Goal: Check status: Check status

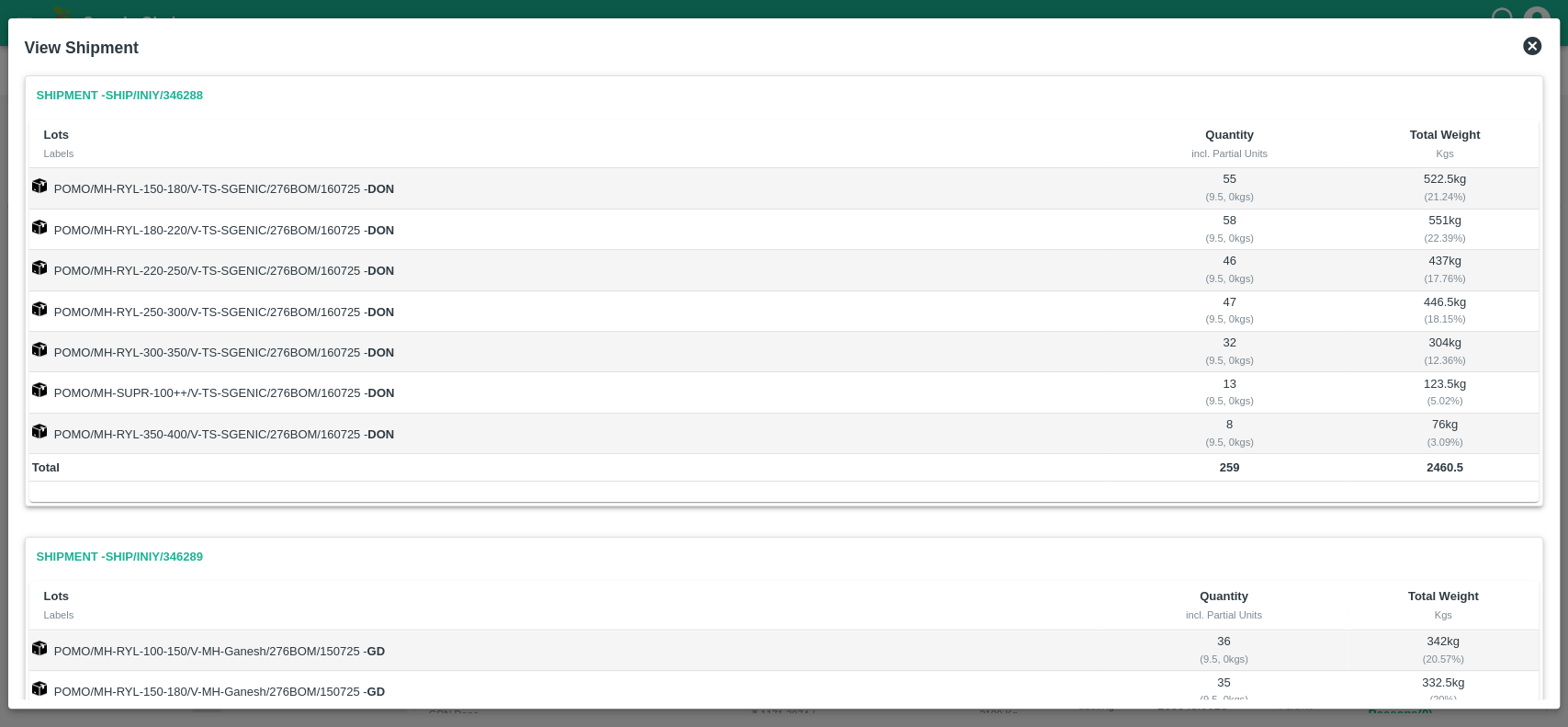
scroll to position [648, 0]
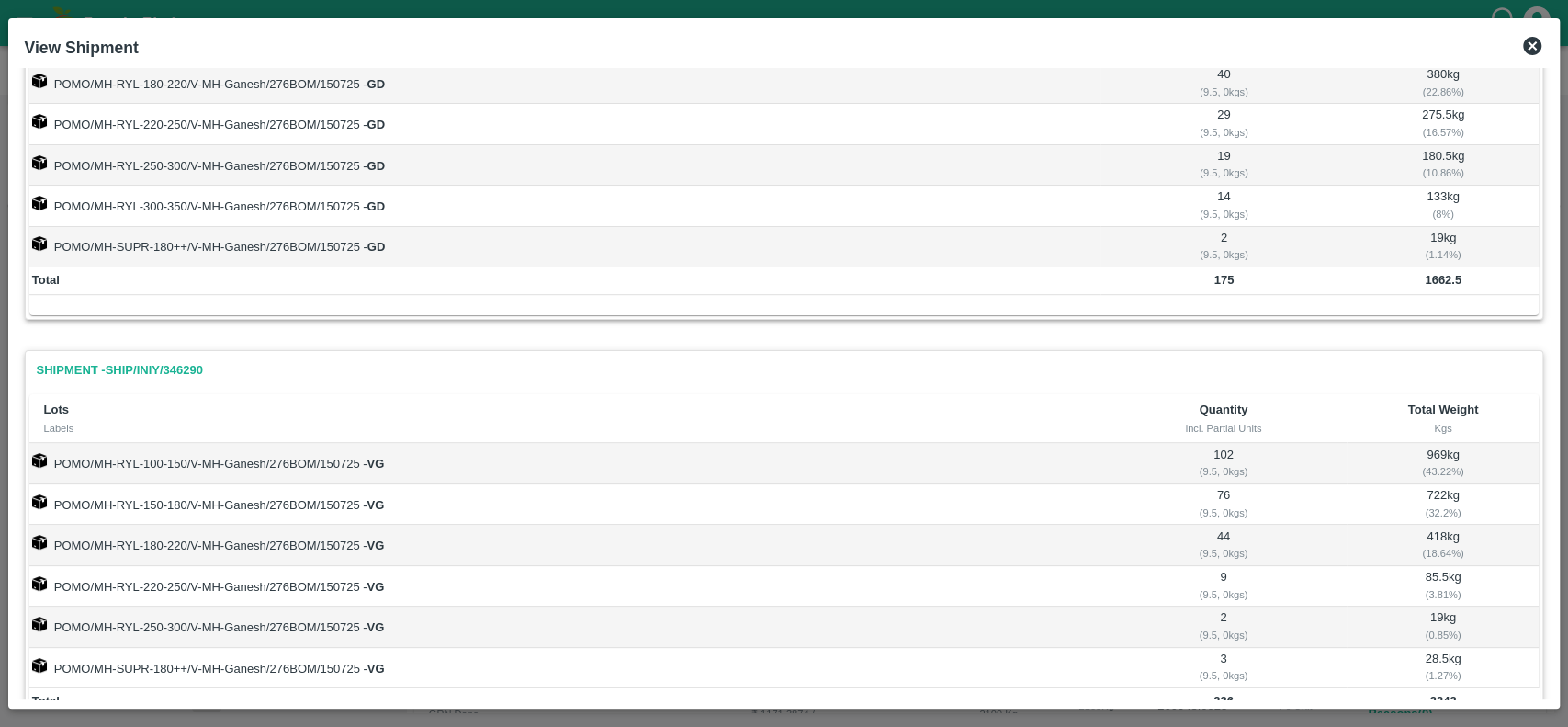
click at [1529, 40] on icon at bounding box center [1532, 46] width 19 height 19
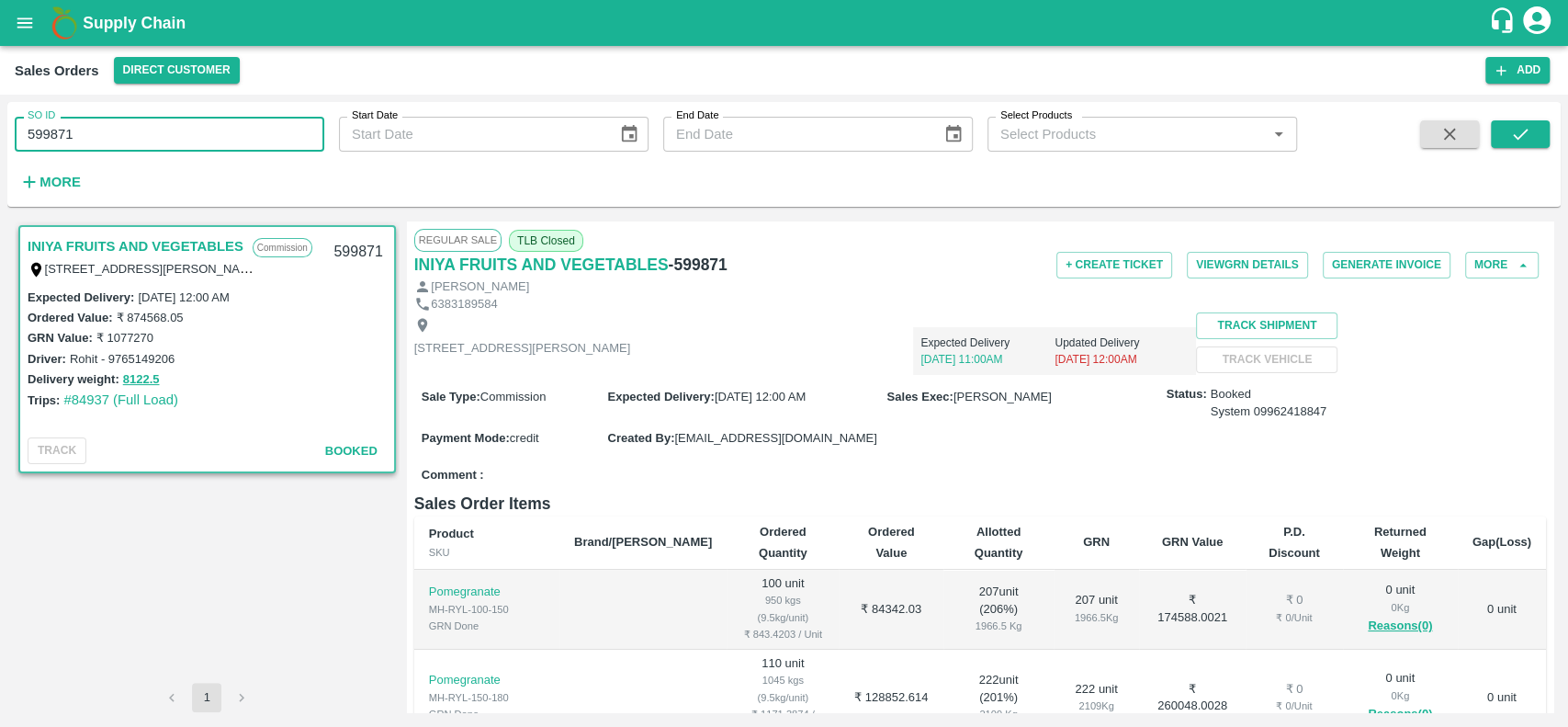
drag, startPoint x: 75, startPoint y: 135, endPoint x: 18, endPoint y: 133, distance: 57.0
click at [18, 133] on input "599871" at bounding box center [169, 134] width 310 height 35
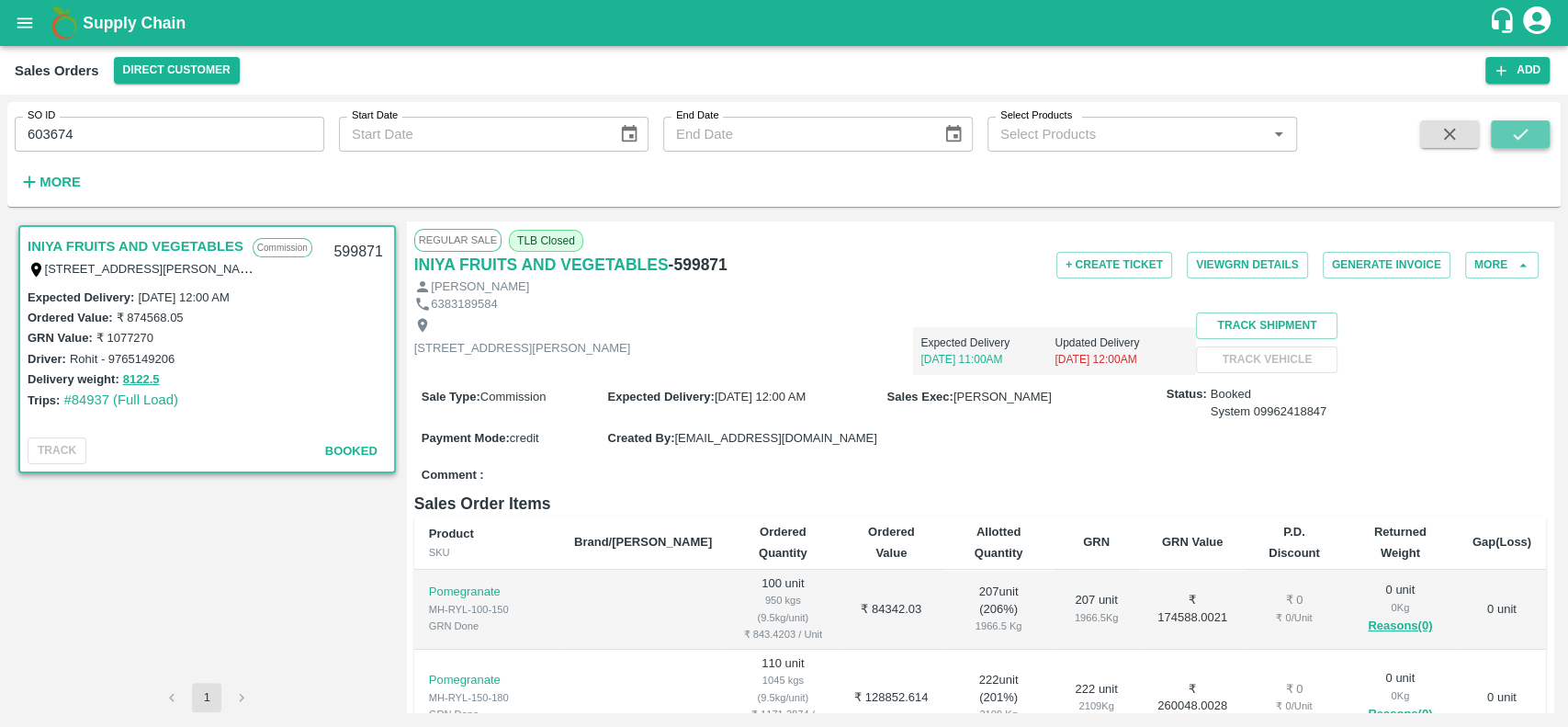
click at [1522, 125] on icon "submit" at bounding box center [1520, 135] width 21 height 21
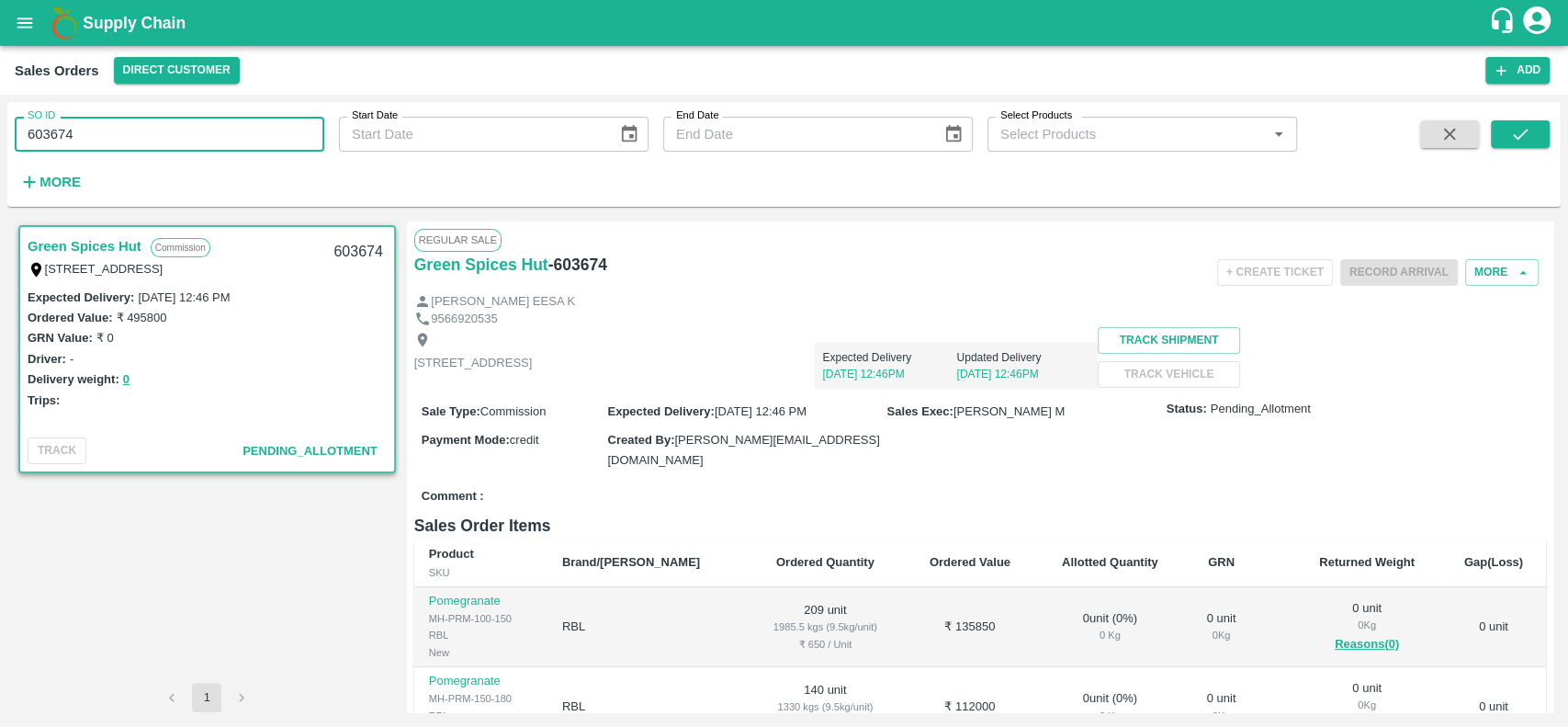
drag, startPoint x: 73, startPoint y: 129, endPoint x: 22, endPoint y: 136, distance: 51.5
click at [22, 136] on input "603674" at bounding box center [169, 134] width 310 height 35
type input "603674"
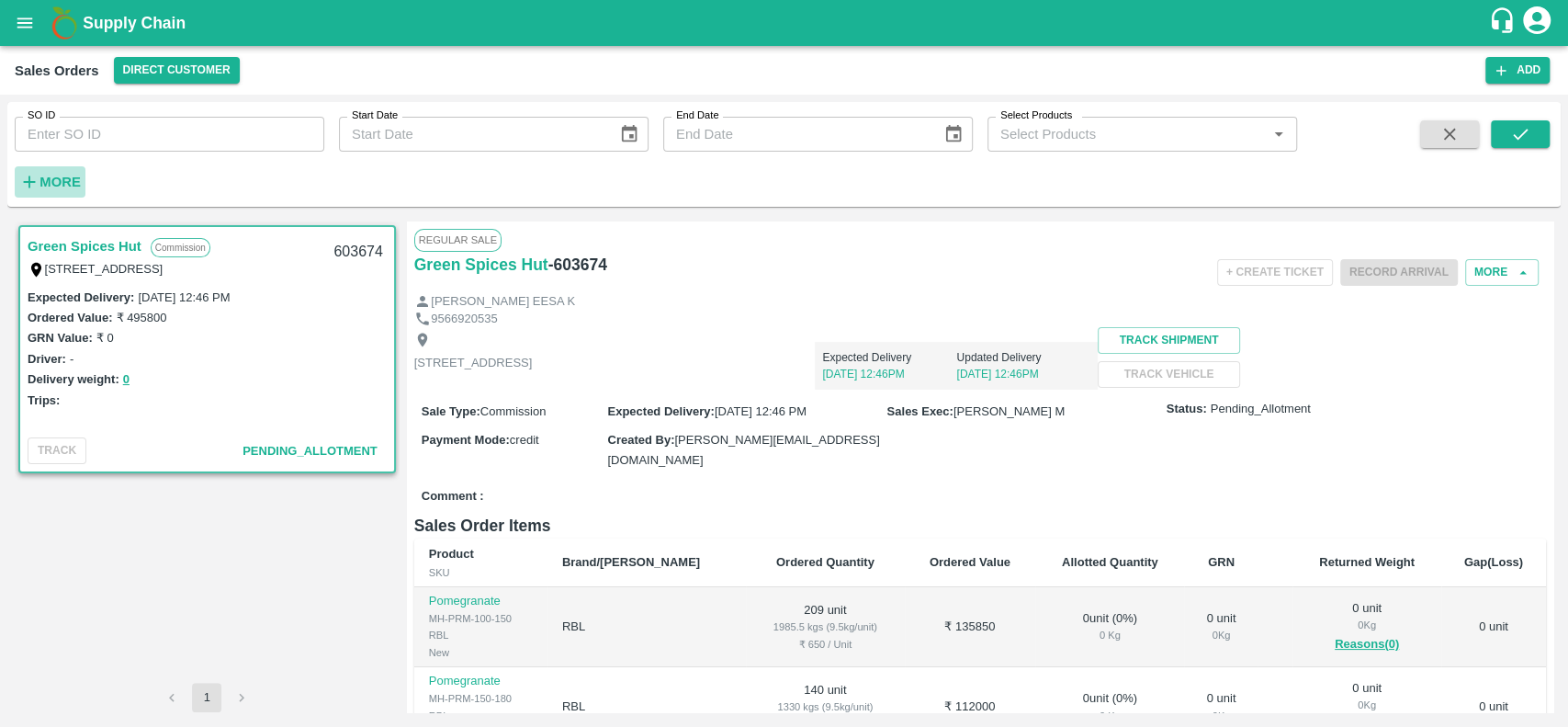
click at [57, 182] on strong "More" at bounding box center [60, 182] width 41 height 15
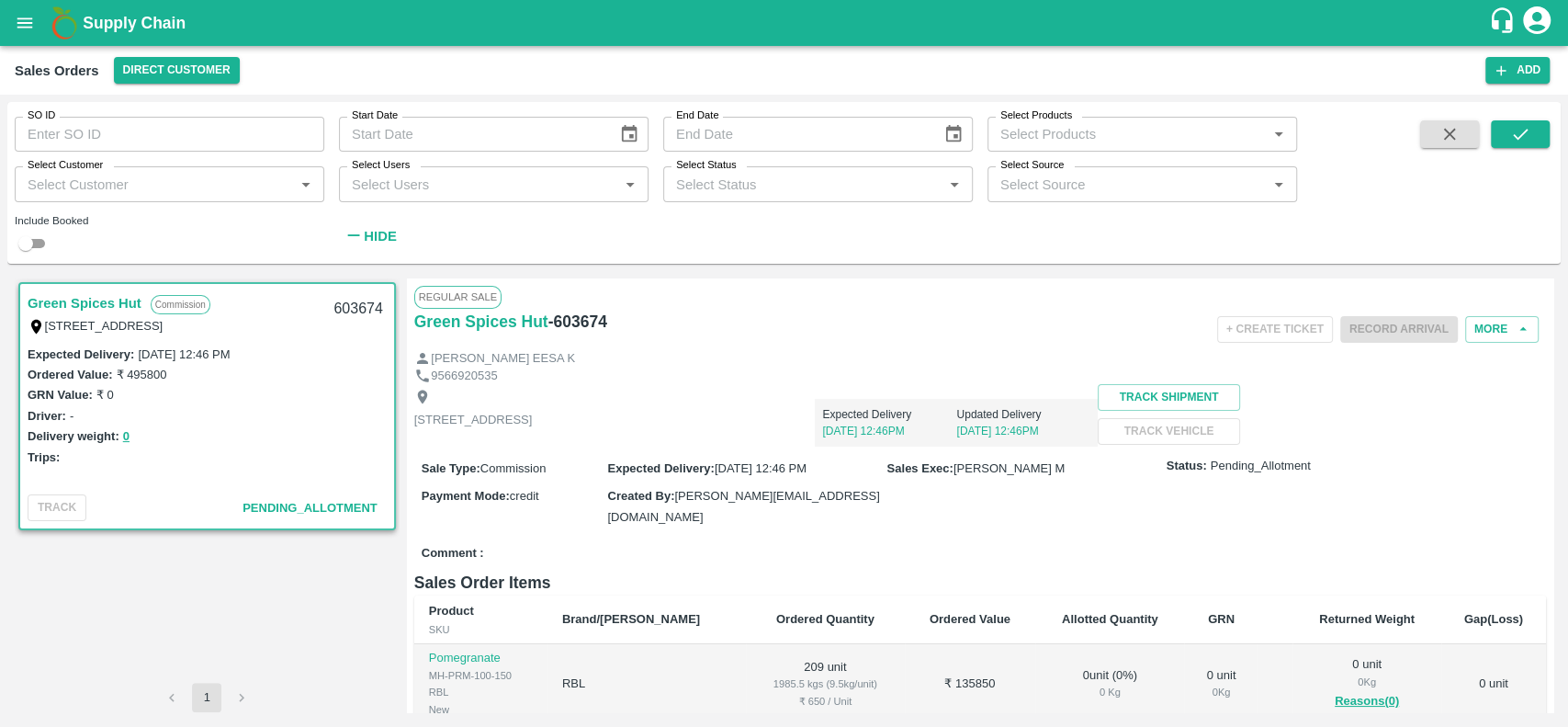
click at [65, 198] on div "Select Customer   *" at bounding box center [169, 183] width 310 height 35
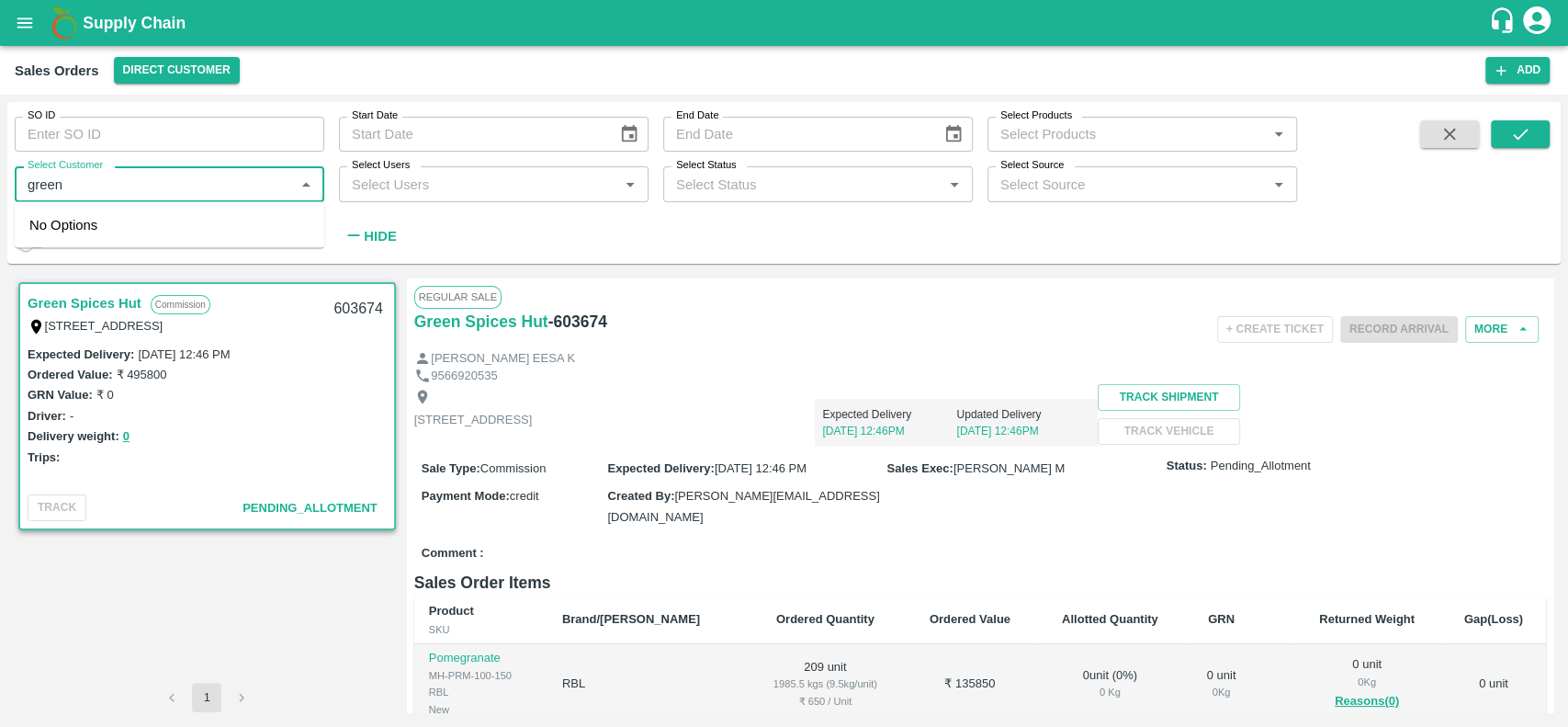
type input "green"
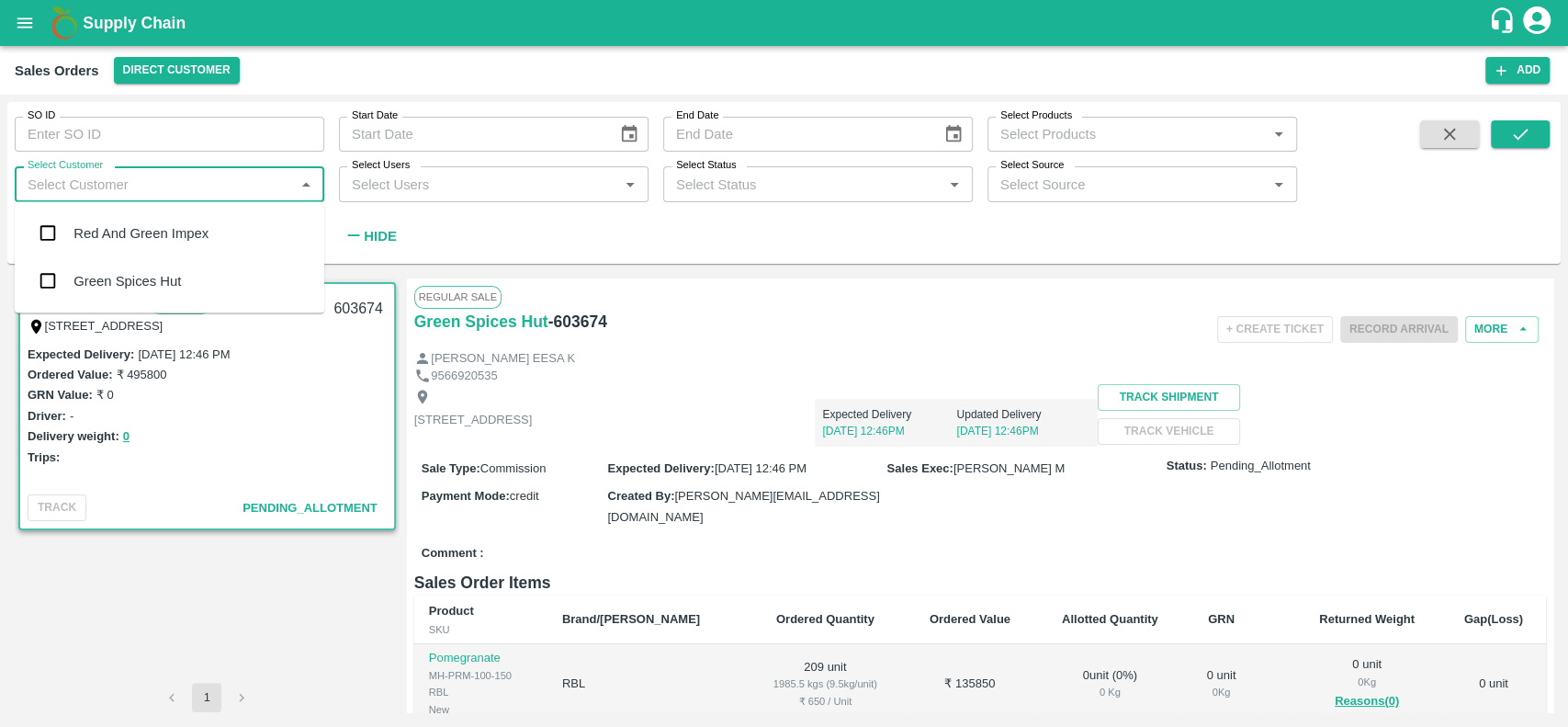
click at [60, 261] on div "Green Spices Hut" at bounding box center [169, 281] width 310 height 48
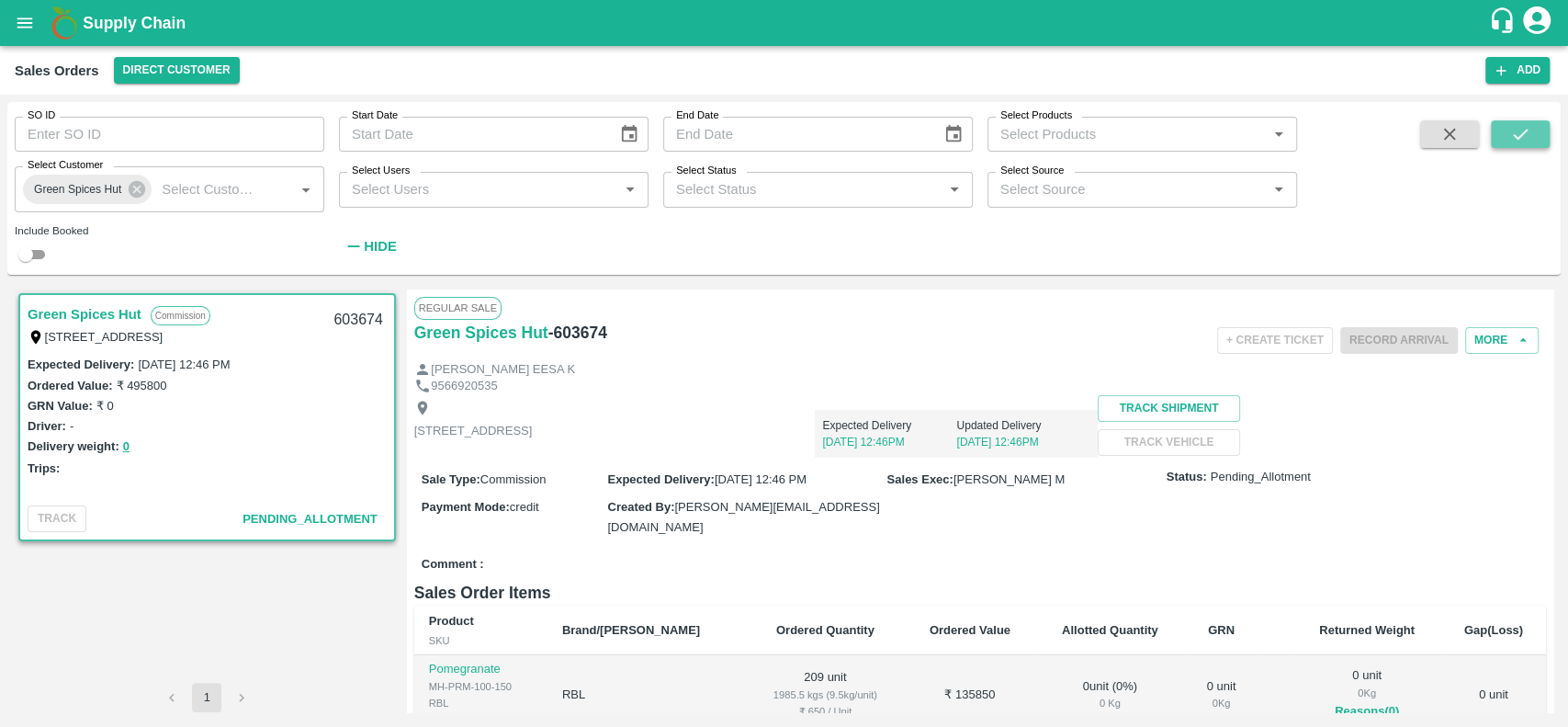
click at [1510, 132] on icon "submit" at bounding box center [1520, 135] width 21 height 21
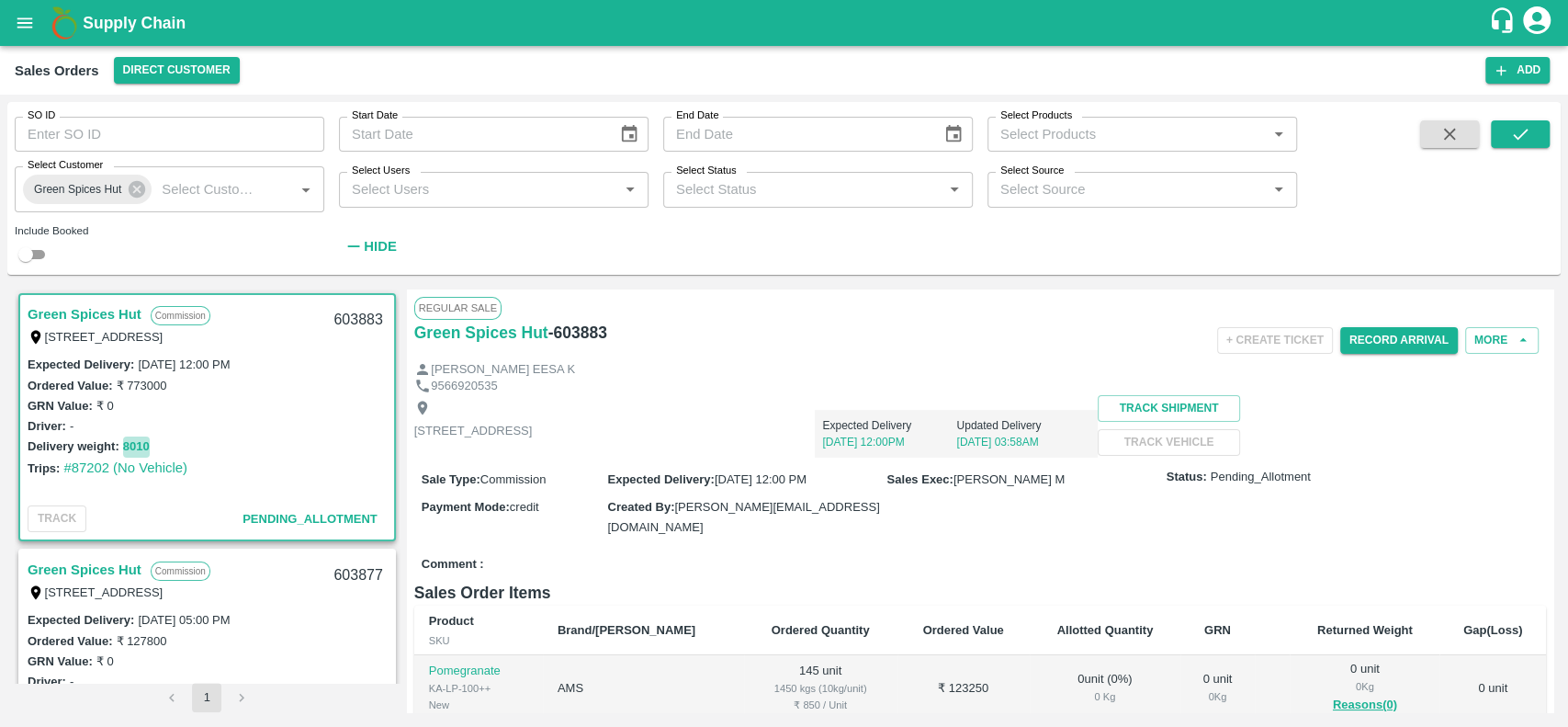
click at [136, 440] on button "8010" at bounding box center [137, 446] width 26 height 22
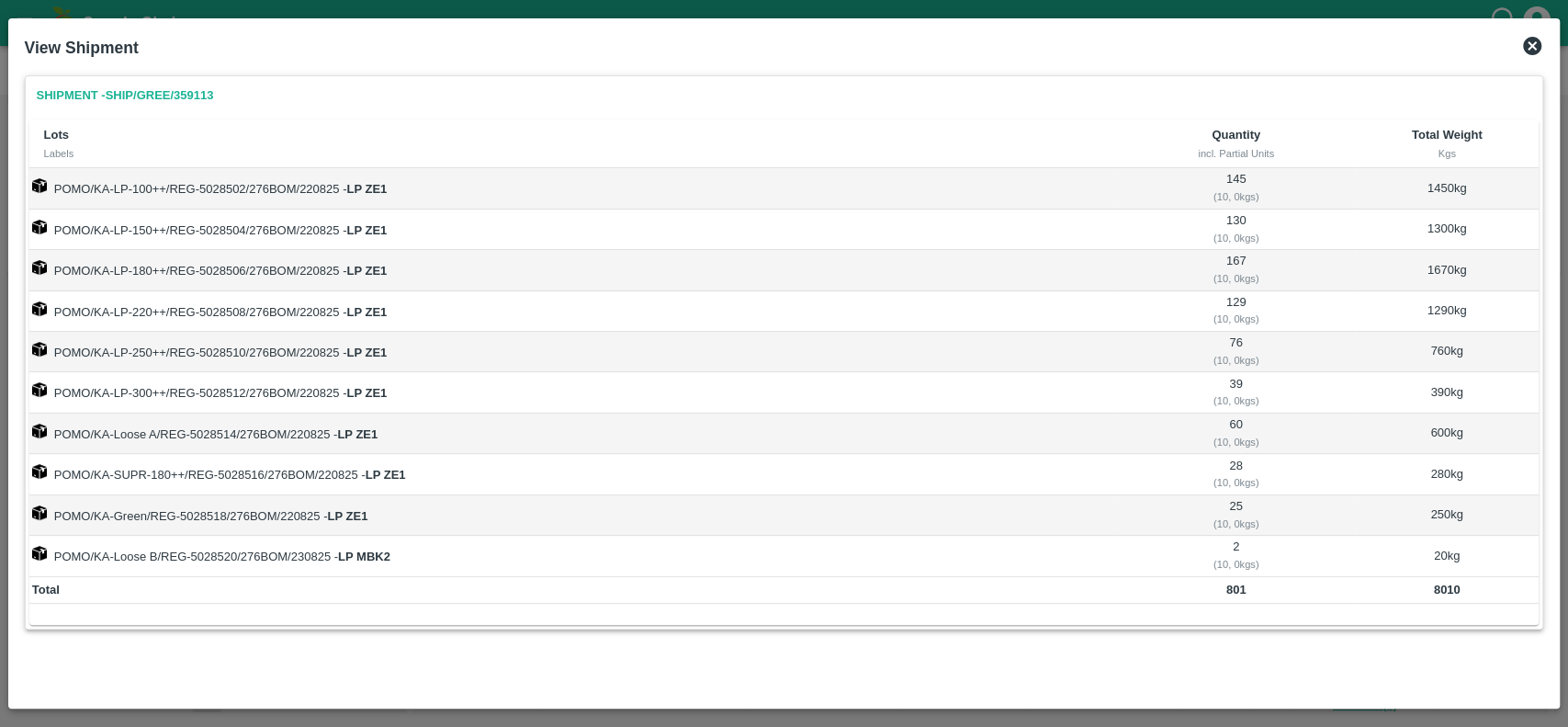
click at [1536, 36] on icon at bounding box center [1532, 46] width 22 height 22
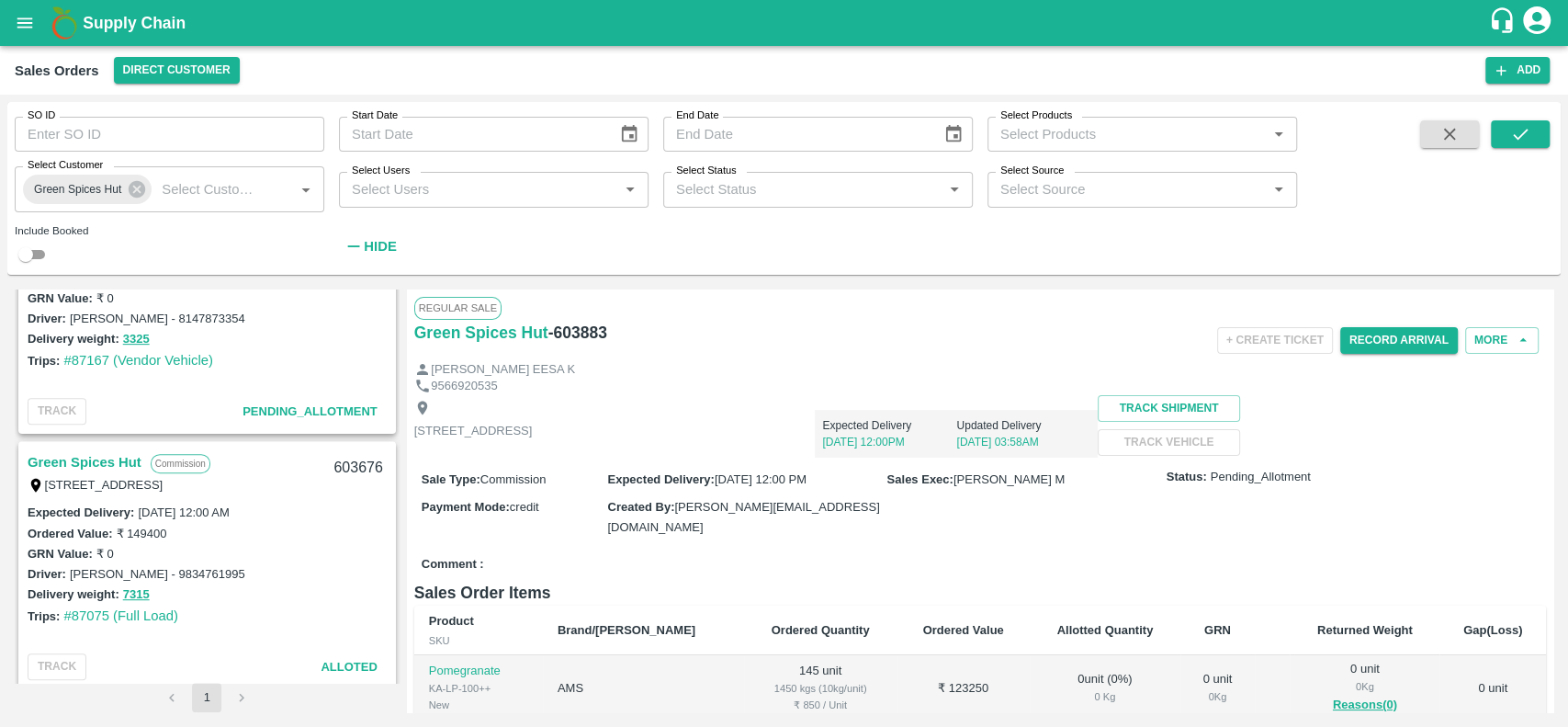
scroll to position [758, 0]
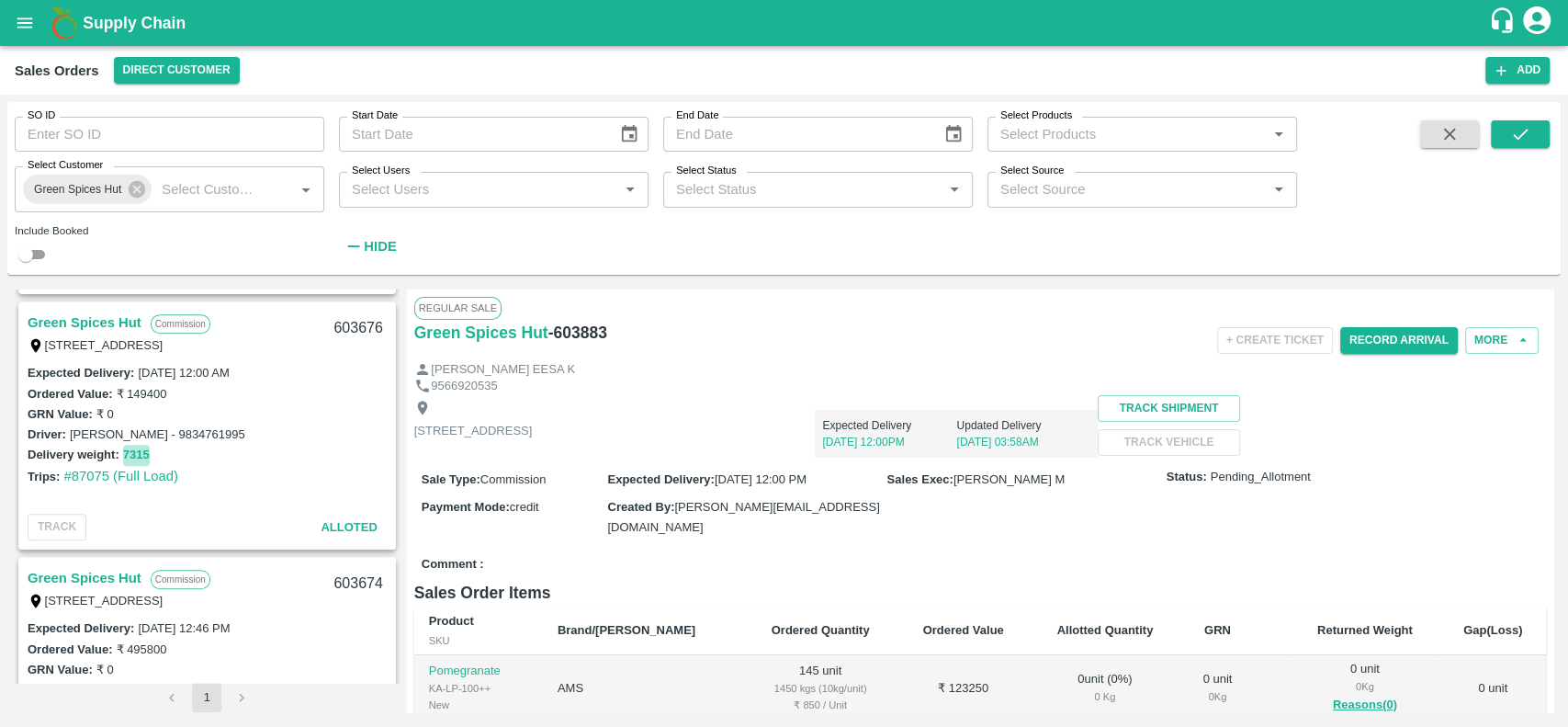
click at [131, 450] on button "7315" at bounding box center [137, 455] width 26 height 22
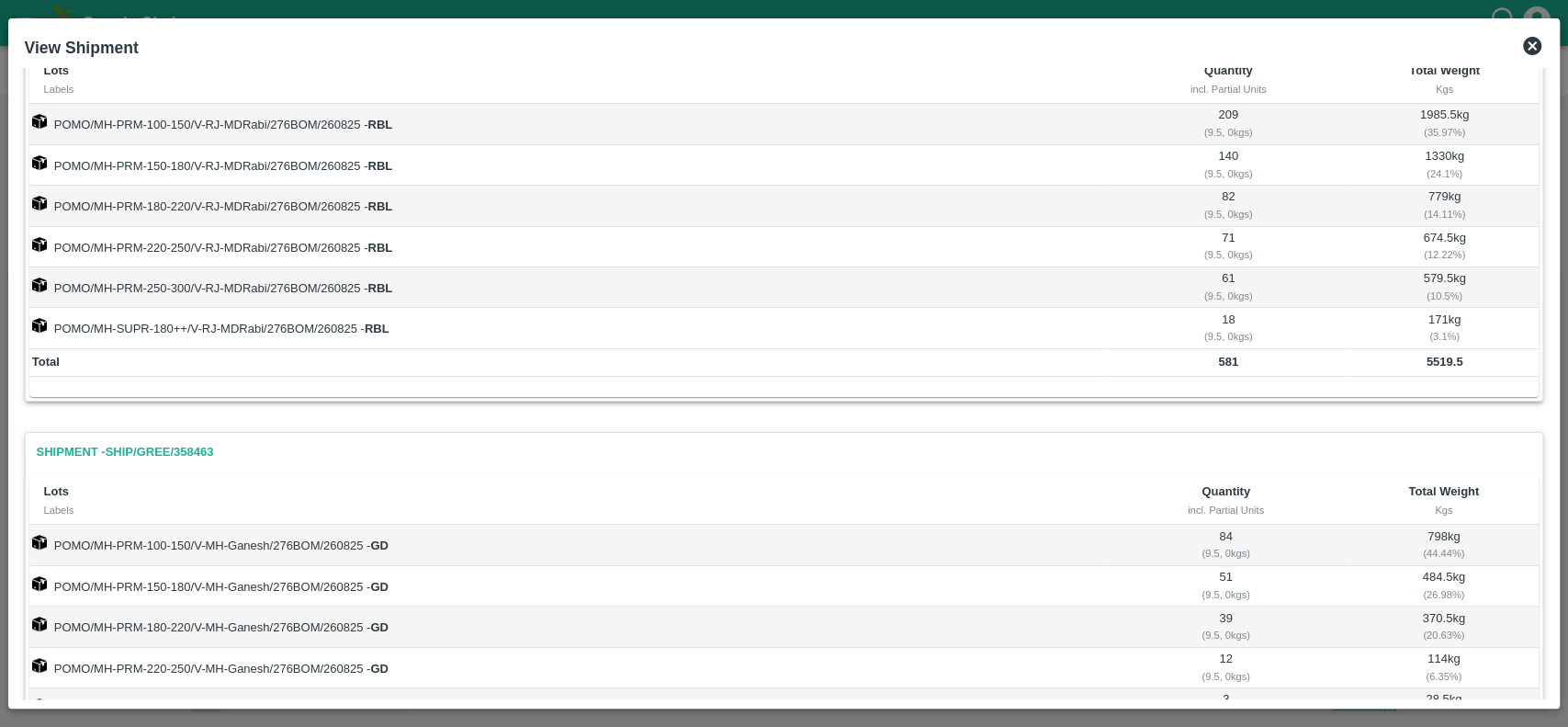
scroll to position [0, 0]
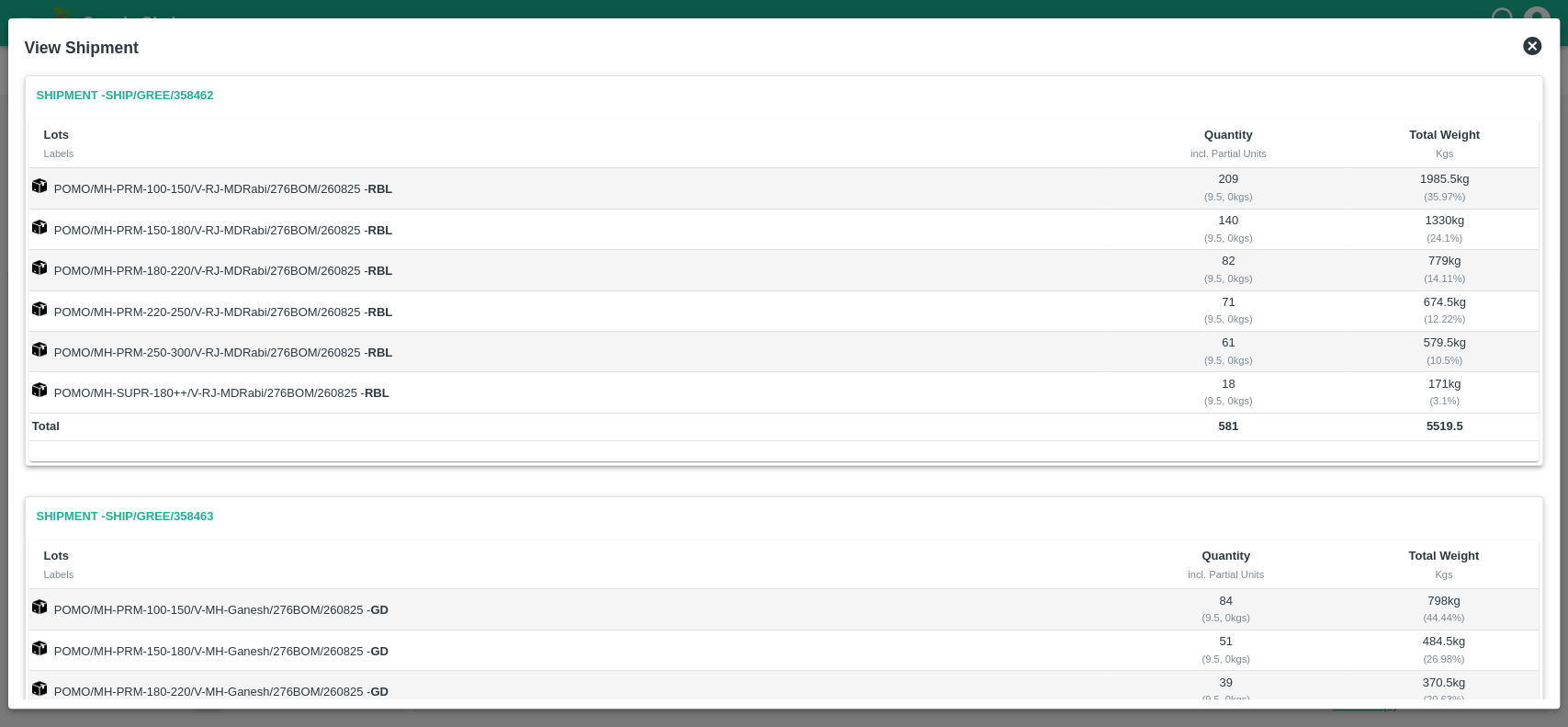
click at [1535, 49] on icon at bounding box center [1532, 46] width 22 height 22
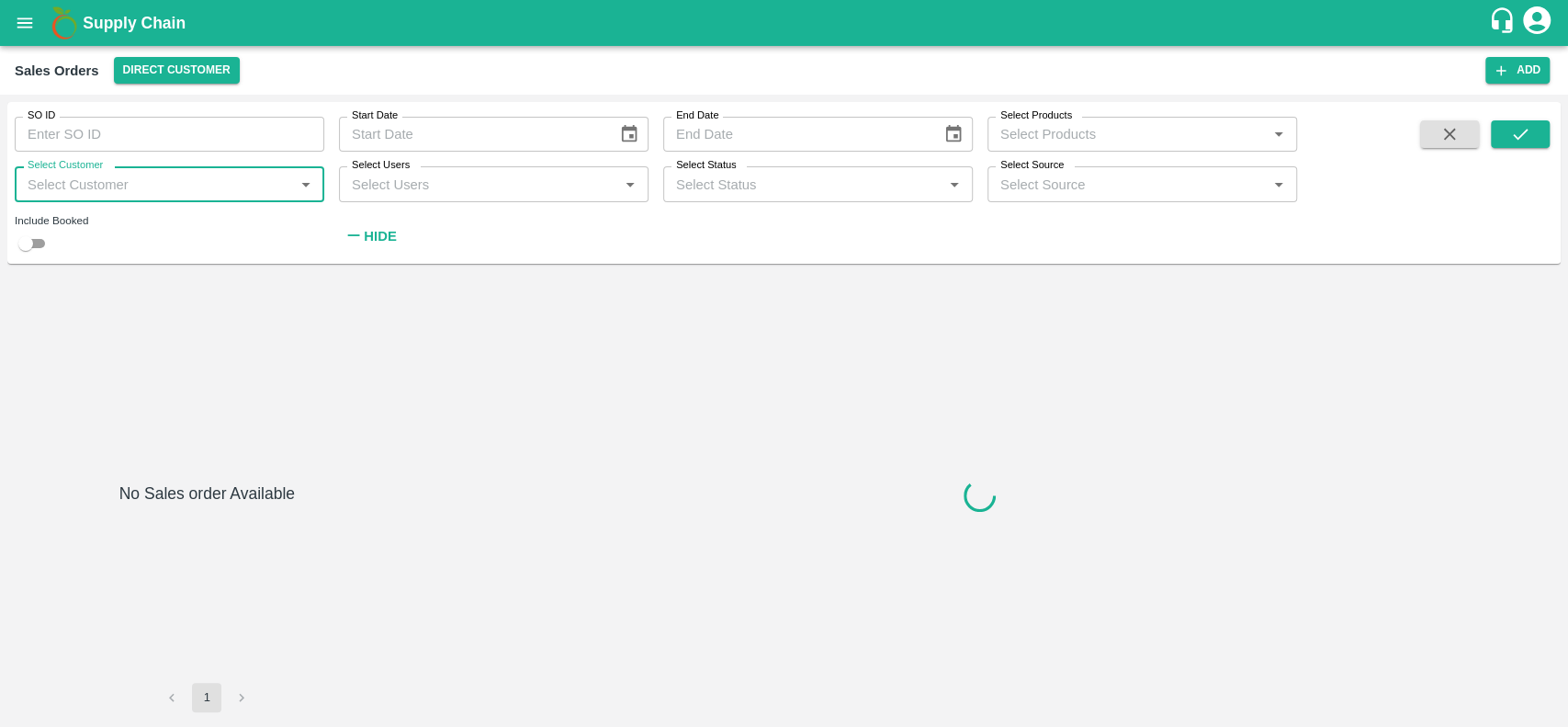
click at [70, 177] on input "Select Customer" at bounding box center [154, 184] width 269 height 24
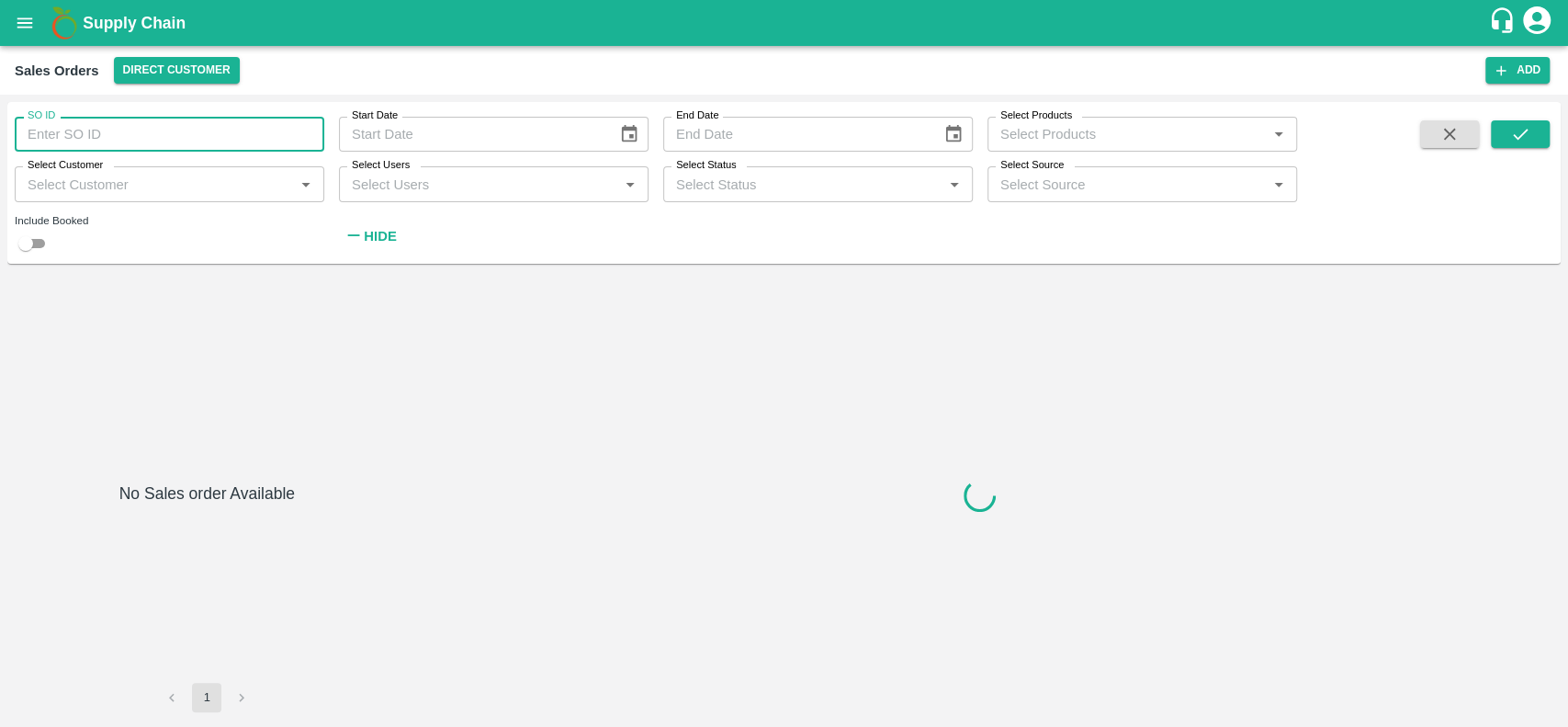
click at [88, 141] on input "SO ID" at bounding box center [169, 134] width 310 height 35
type input "603676"
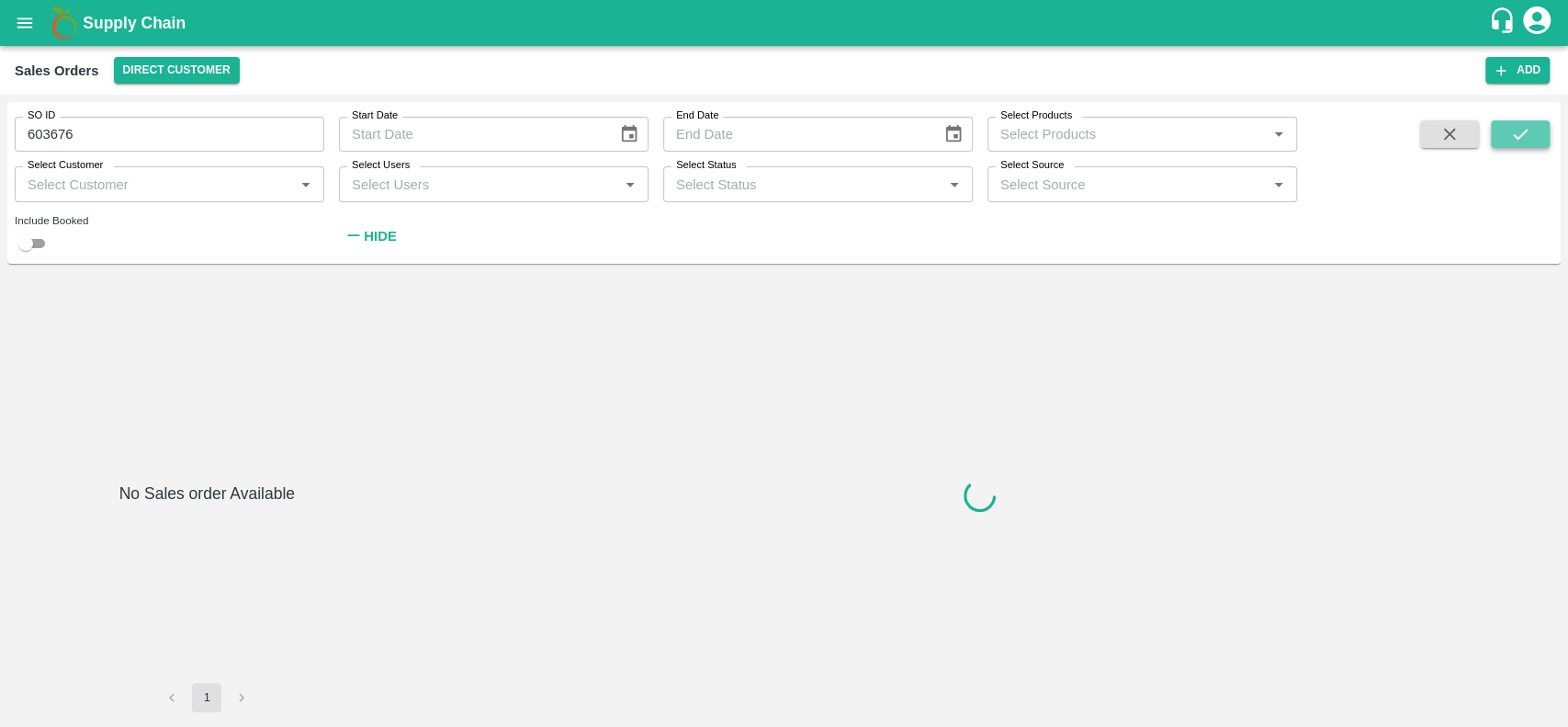
click at [1519, 140] on icon "submit" at bounding box center [1520, 135] width 21 height 21
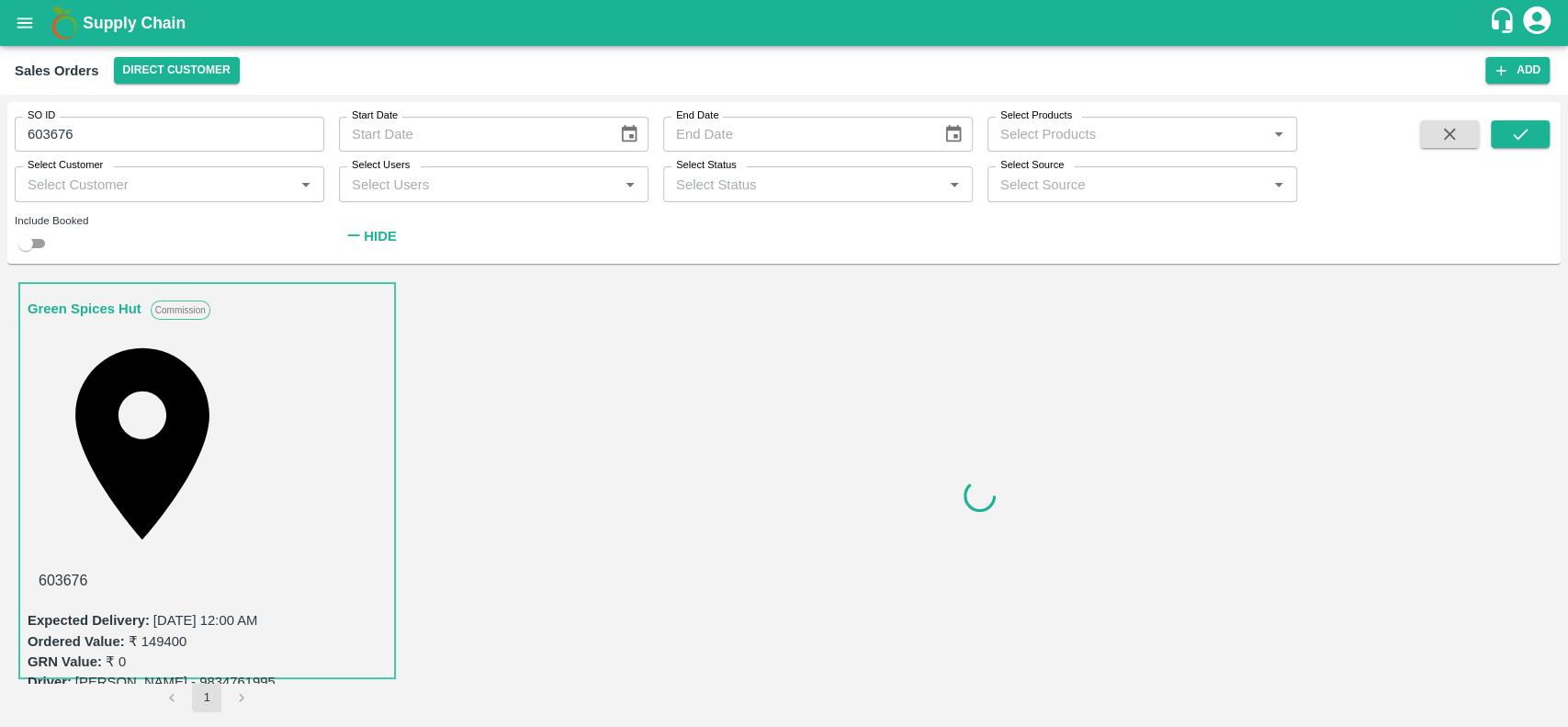
click at [71, 303] on link "Green Spices Hut" at bounding box center [84, 309] width 114 height 24
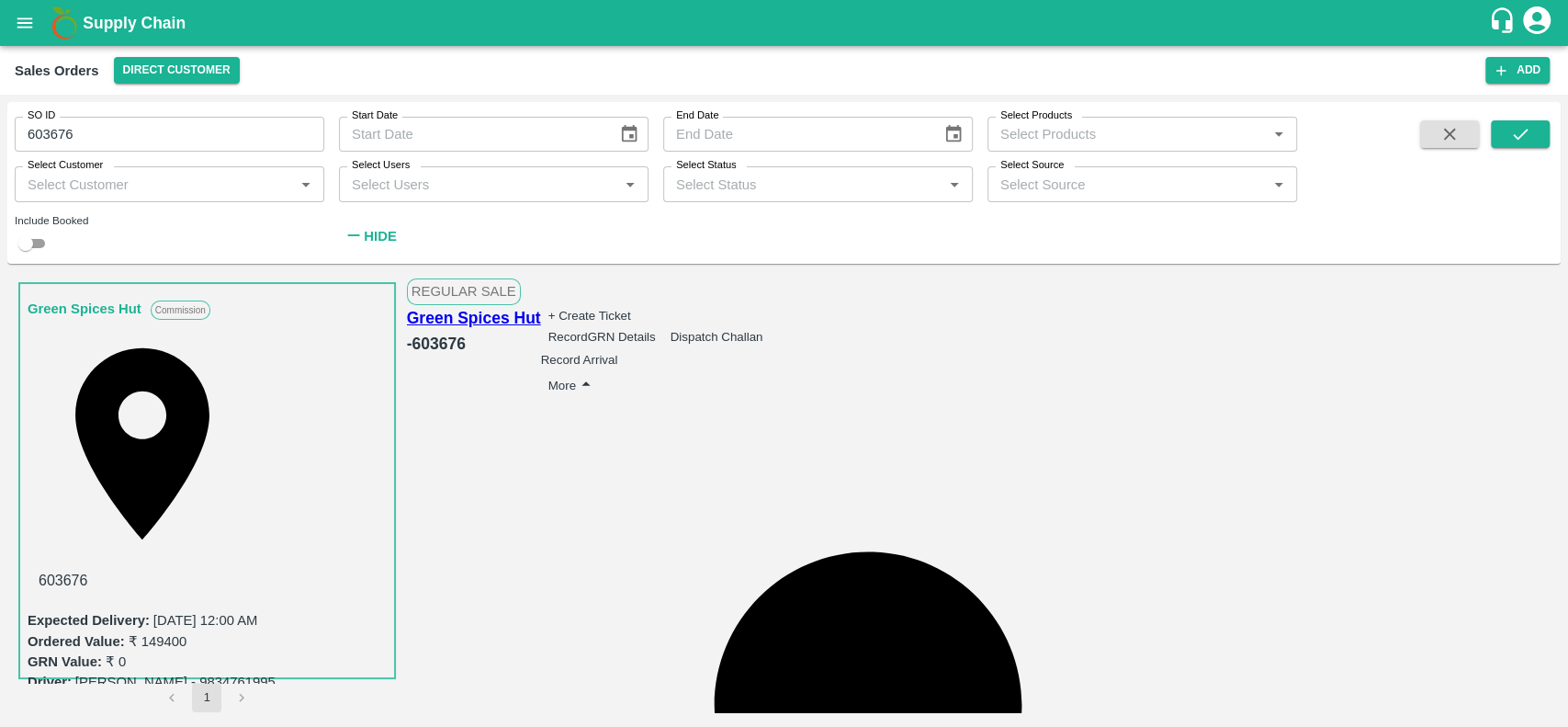
click at [656, 330] on button "Record GRN Details" at bounding box center [602, 337] width 108 height 14
click at [70, 35] on input "checkbox" at bounding box center [18, 17] width 105 height 35
click at [88, 35] on input "checkbox" at bounding box center [36, 17] width 105 height 35
checkbox input "false"
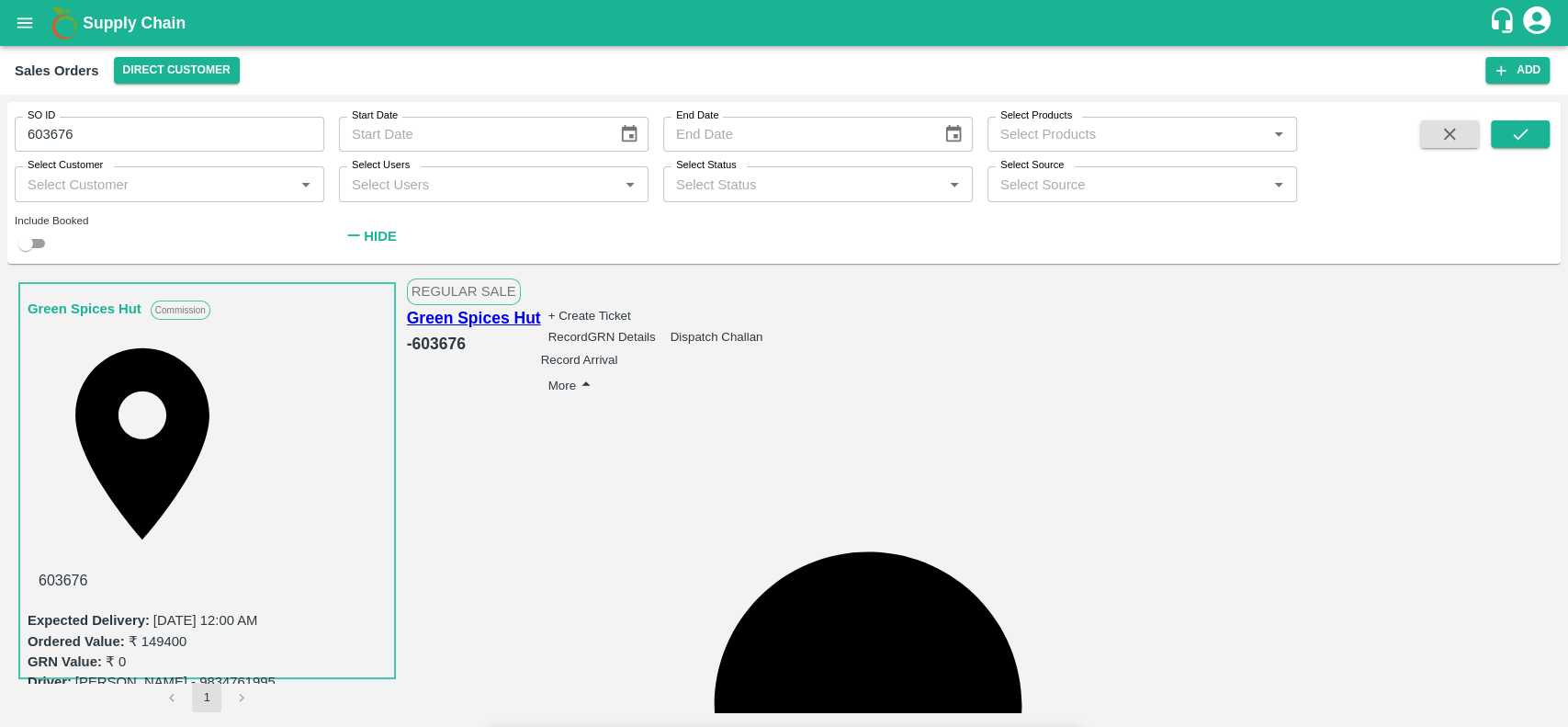
click at [656, 330] on button "Record GRN Details" at bounding box center [602, 337] width 108 height 14
click at [70, 35] on input "checkbox" at bounding box center [18, 17] width 105 height 35
checkbox input "true"
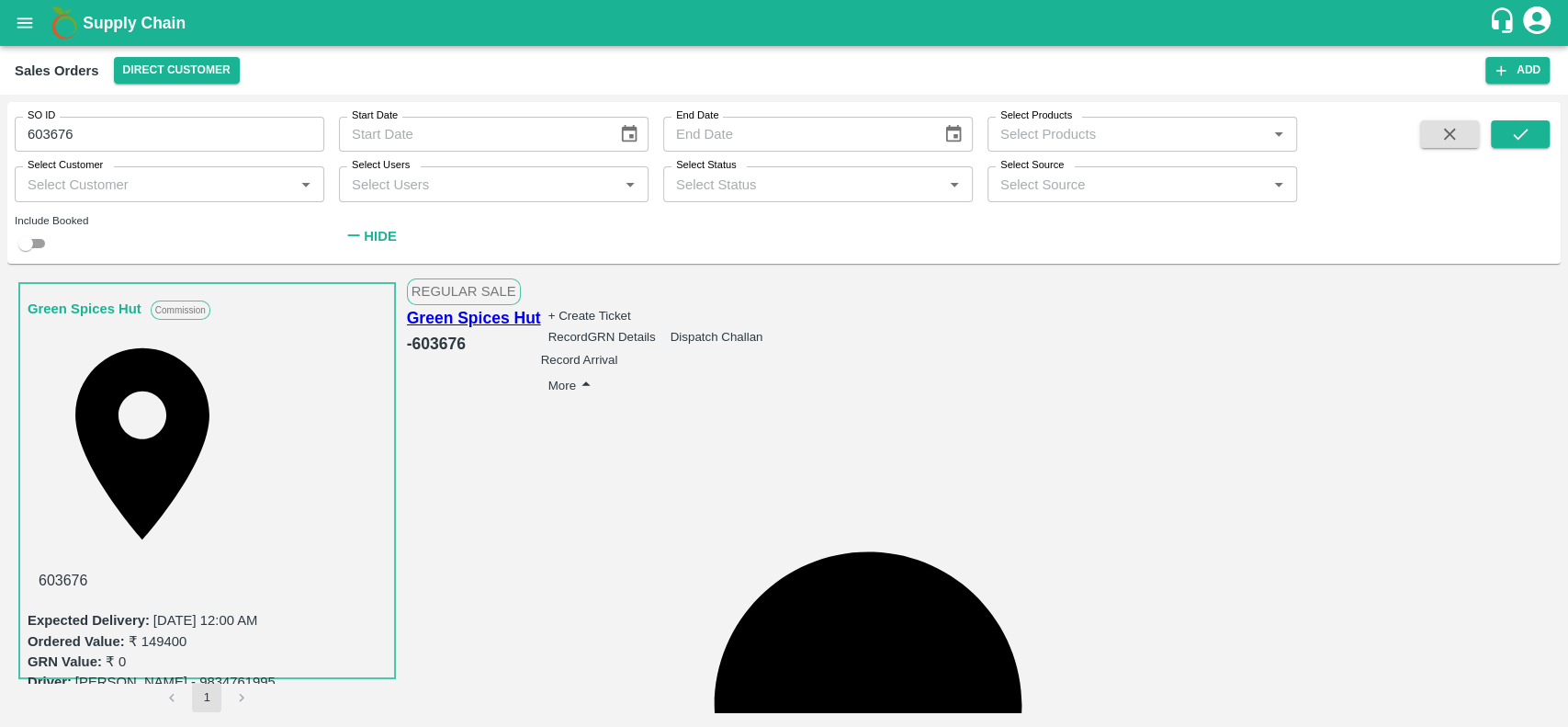
click at [1269, 283] on div "Regular Sale Green Spices Hut - 603676 + Create Ticket Record GRN Details Dispa…" at bounding box center [868, 496] width 922 height 434
